Goal: Check status: Check status

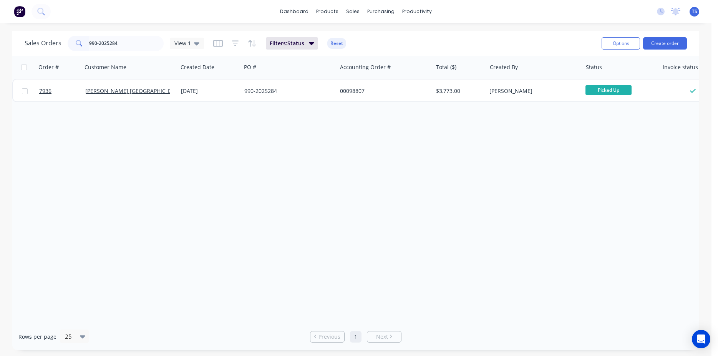
type input "990-2025284"
click at [61, 101] on link "7936" at bounding box center [62, 90] width 46 height 23
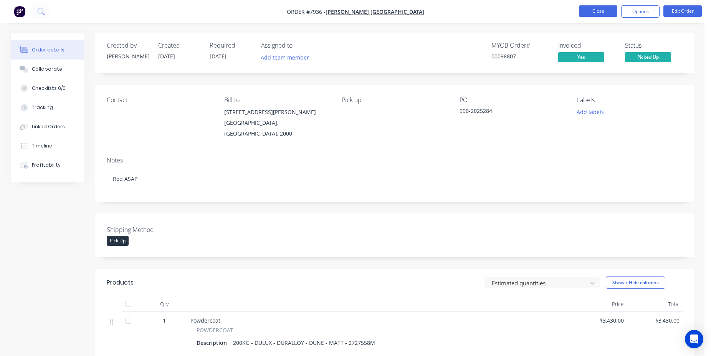
click at [581, 8] on button "Close" at bounding box center [598, 11] width 38 height 12
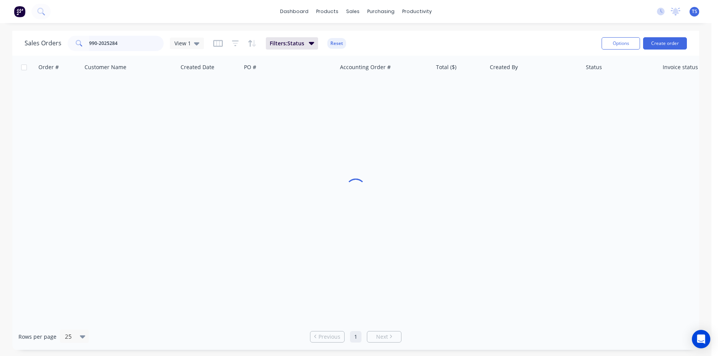
click at [117, 42] on input "990-2025284" at bounding box center [126, 43] width 75 height 15
type input "9"
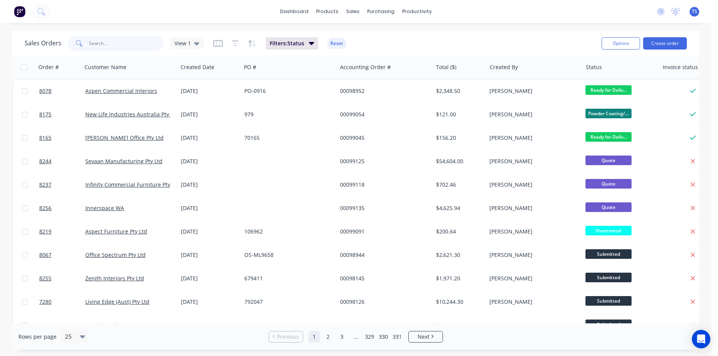
click at [122, 40] on input "text" at bounding box center [126, 43] width 75 height 15
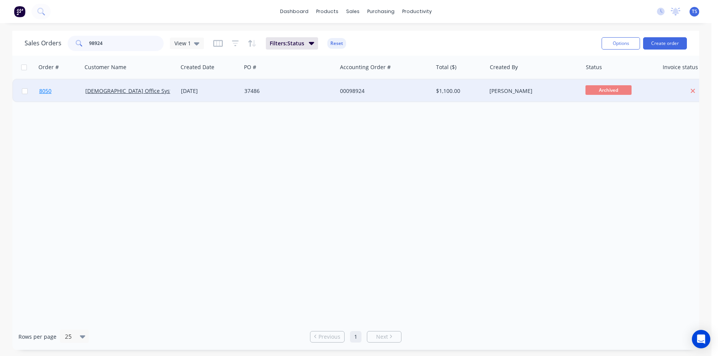
type input "98924"
click at [55, 99] on link "8050" at bounding box center [62, 90] width 46 height 23
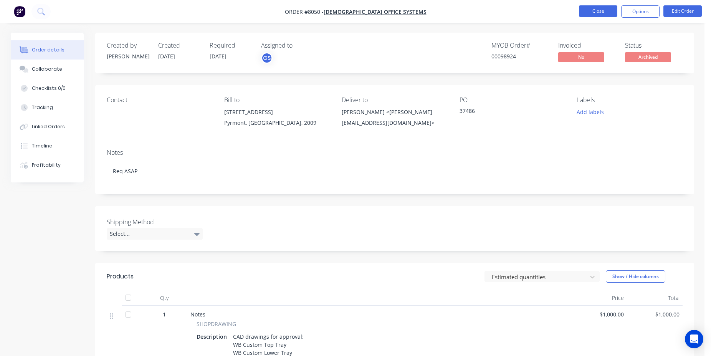
click at [601, 10] on button "Close" at bounding box center [598, 11] width 38 height 12
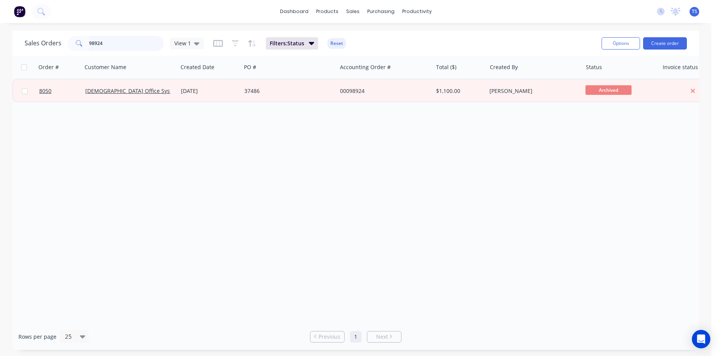
click at [122, 45] on input "98924" at bounding box center [126, 43] width 75 height 15
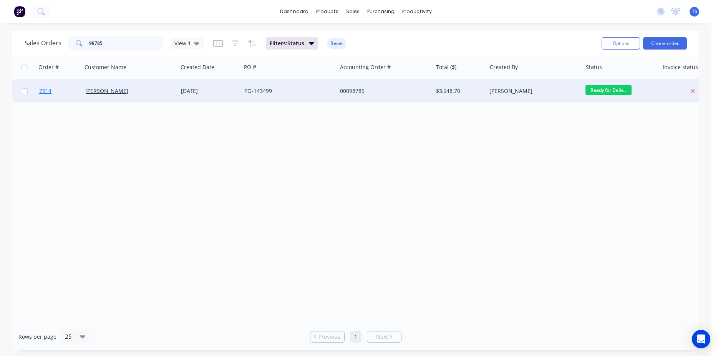
type input "98785"
click at [50, 100] on link "7914" at bounding box center [62, 90] width 46 height 23
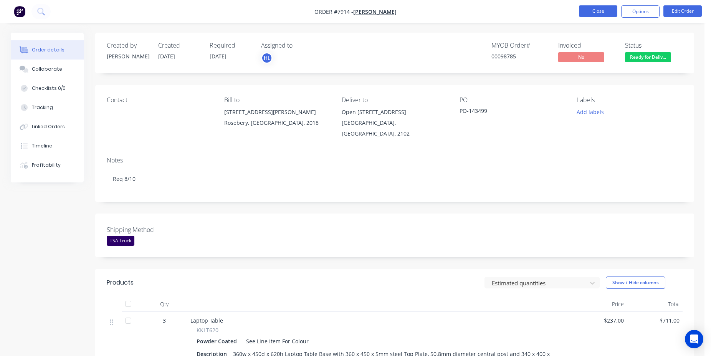
click at [584, 14] on button "Close" at bounding box center [598, 11] width 38 height 12
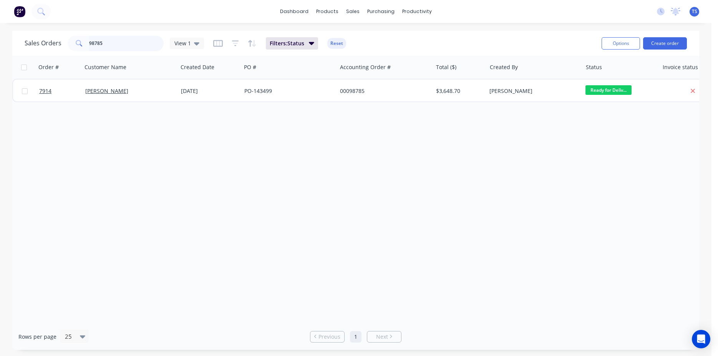
click at [146, 43] on input "98785" at bounding box center [126, 43] width 75 height 15
click at [126, 48] on input "99005" at bounding box center [126, 43] width 75 height 15
click at [114, 44] on input "99005" at bounding box center [126, 43] width 75 height 15
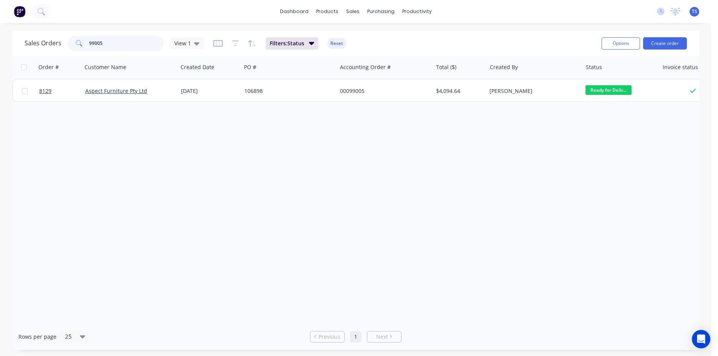
click at [114, 44] on input "99005" at bounding box center [126, 43] width 75 height 15
type input "99113"
click at [114, 44] on input "99113" at bounding box center [126, 43] width 75 height 15
